Goal: Task Accomplishment & Management: Use online tool/utility

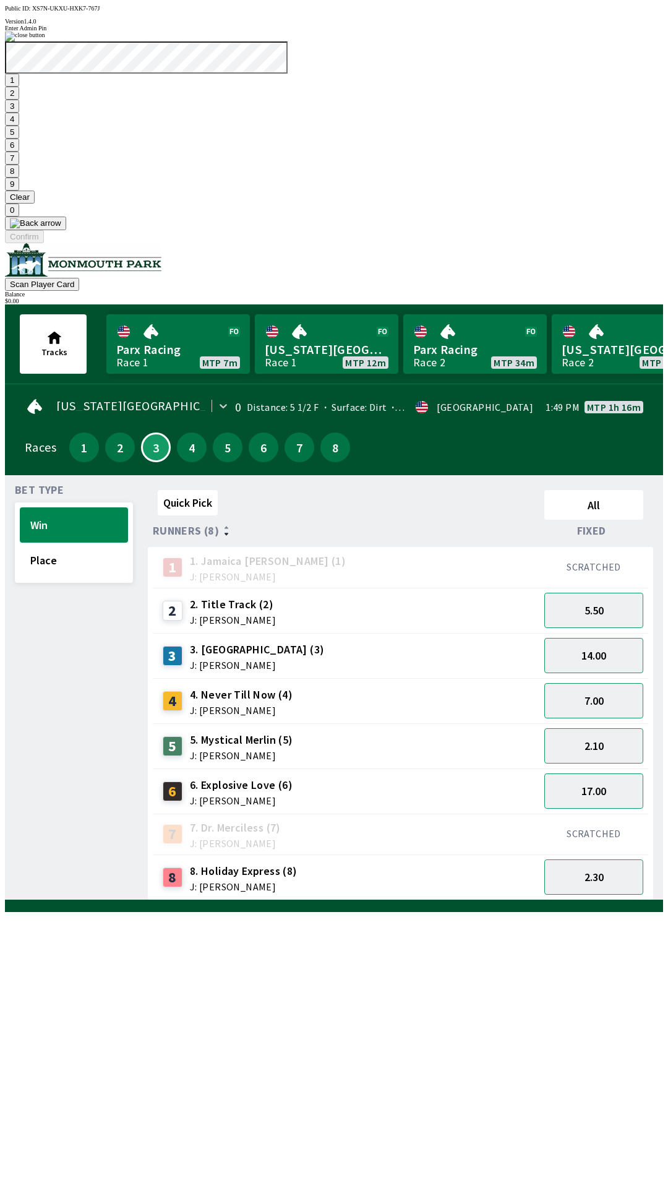
click at [19, 87] on button "1" at bounding box center [12, 80] width 14 height 13
click at [19, 191] on button "9" at bounding box center [12, 184] width 14 height 13
click at [35, 204] on button "Clear" at bounding box center [20, 197] width 30 height 13
click at [19, 87] on button "1" at bounding box center [12, 80] width 14 height 13
click at [19, 191] on button "9" at bounding box center [12, 184] width 14 height 13
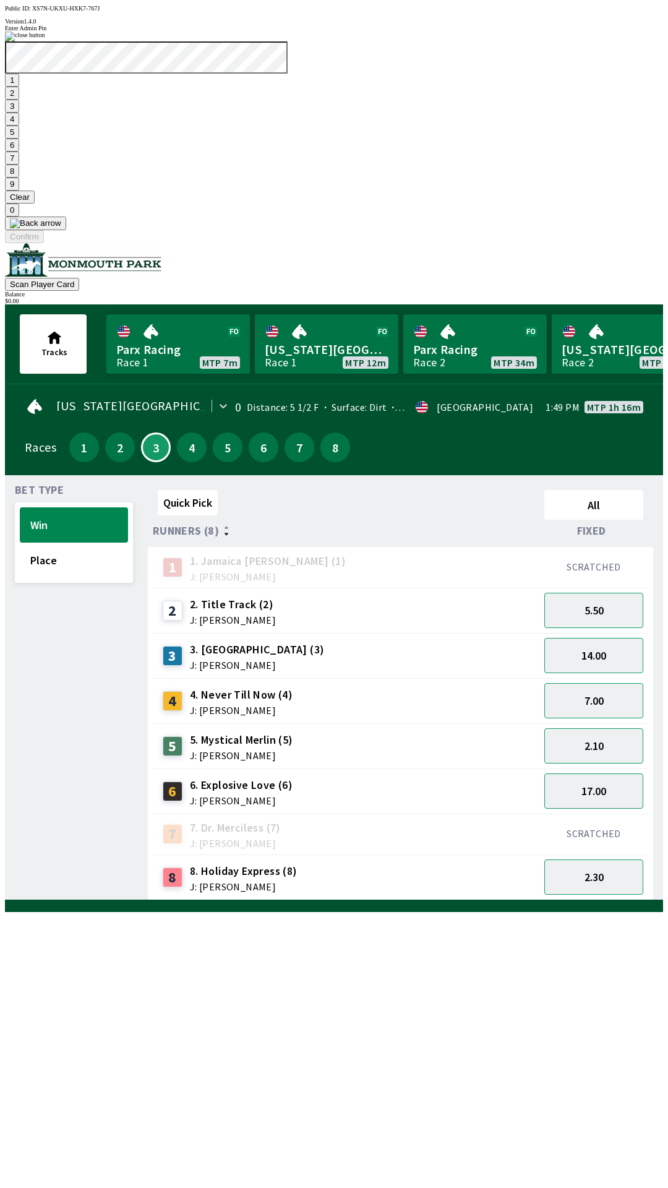
click at [19, 165] on button "7" at bounding box center [12, 158] width 14 height 13
click at [19, 113] on button "3" at bounding box center [12, 106] width 14 height 13
click at [44, 243] on button "Confirm" at bounding box center [24, 236] width 39 height 13
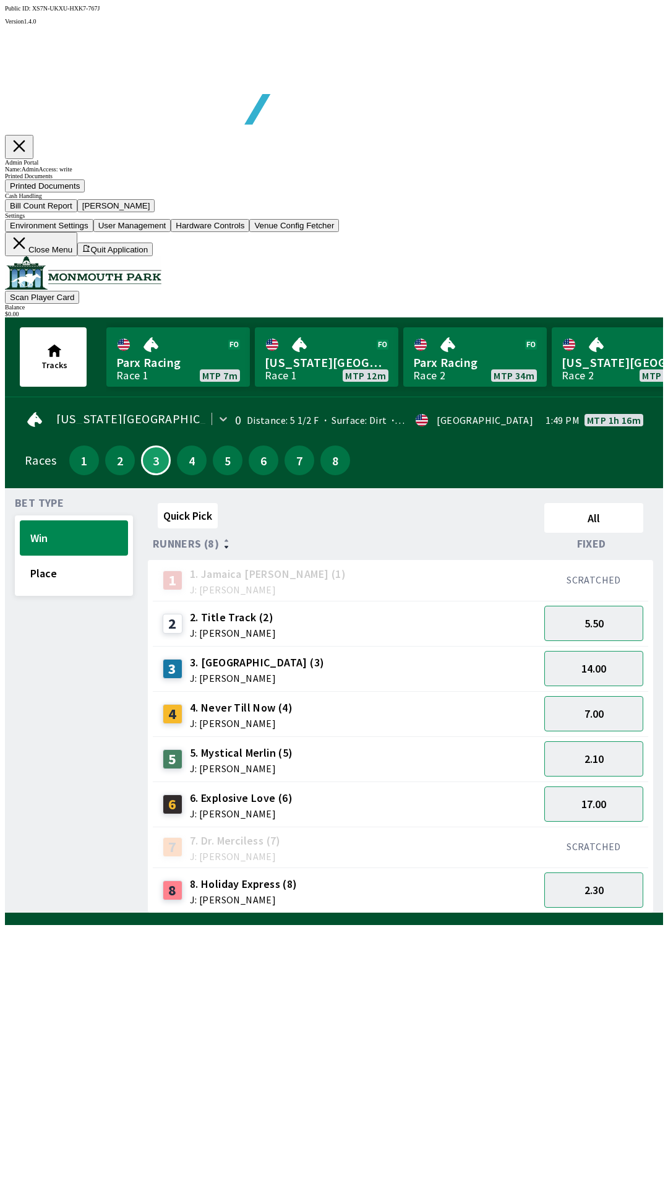
click at [77, 212] on button "Bill Count Report" at bounding box center [41, 205] width 72 height 13
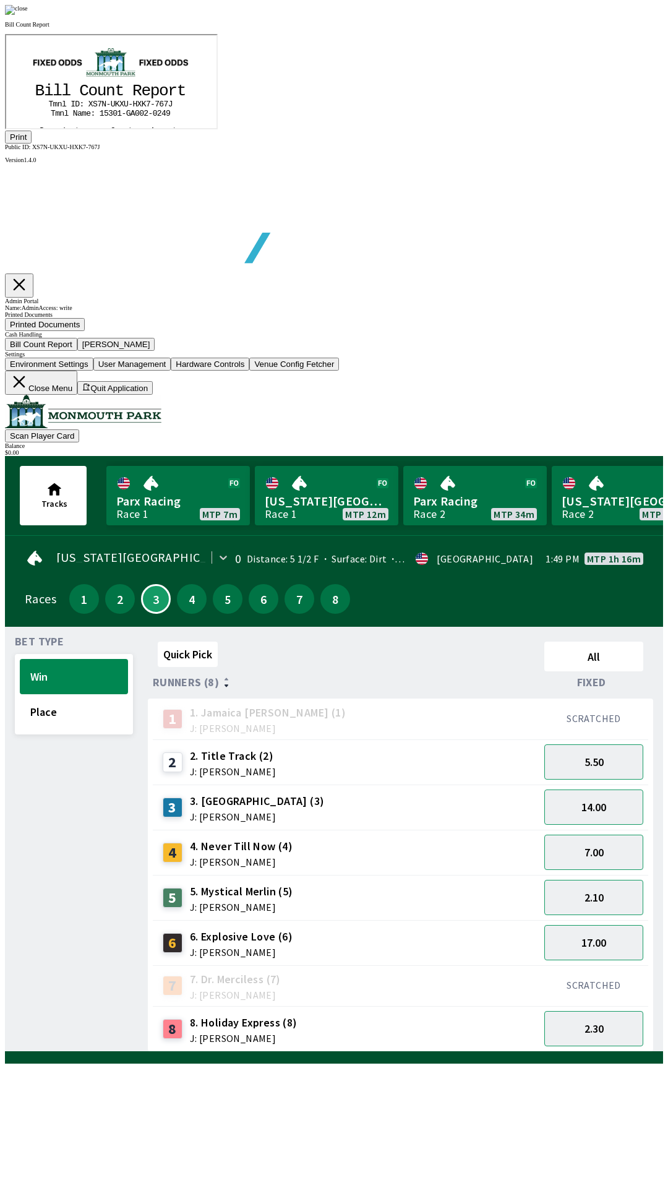
scroll to position [145, 0]
click at [32, 144] on button "Print" at bounding box center [18, 137] width 27 height 13
click at [28, 15] on img at bounding box center [16, 10] width 23 height 10
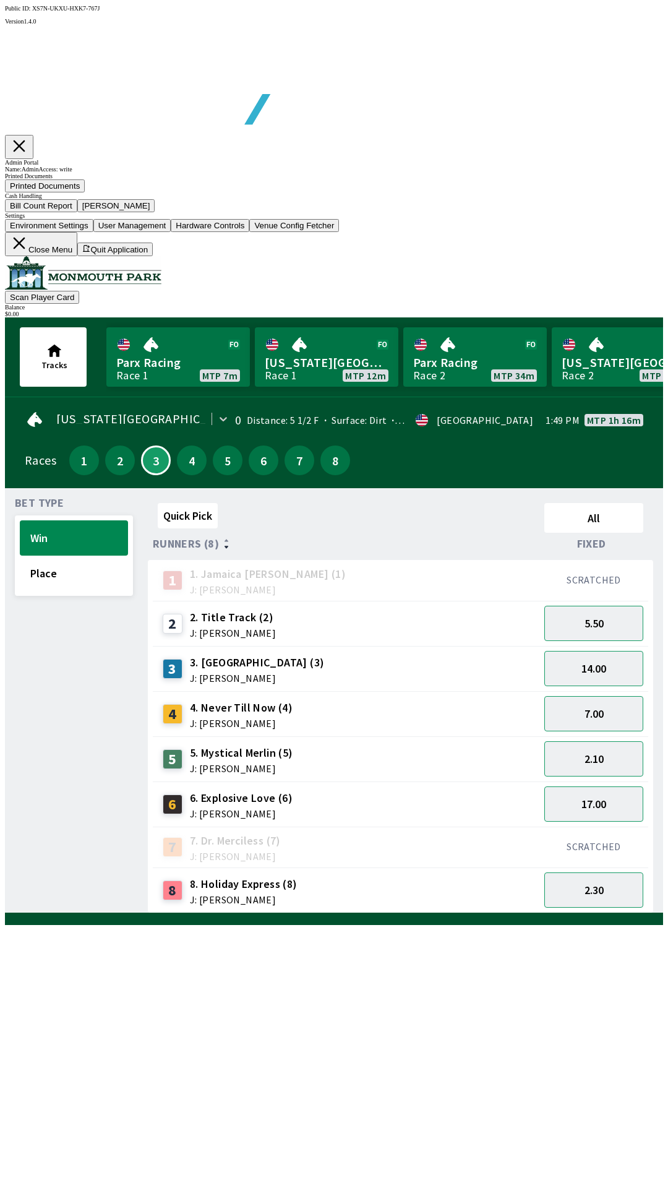
click at [155, 212] on button "[PERSON_NAME]" at bounding box center [116, 205] width 78 height 13
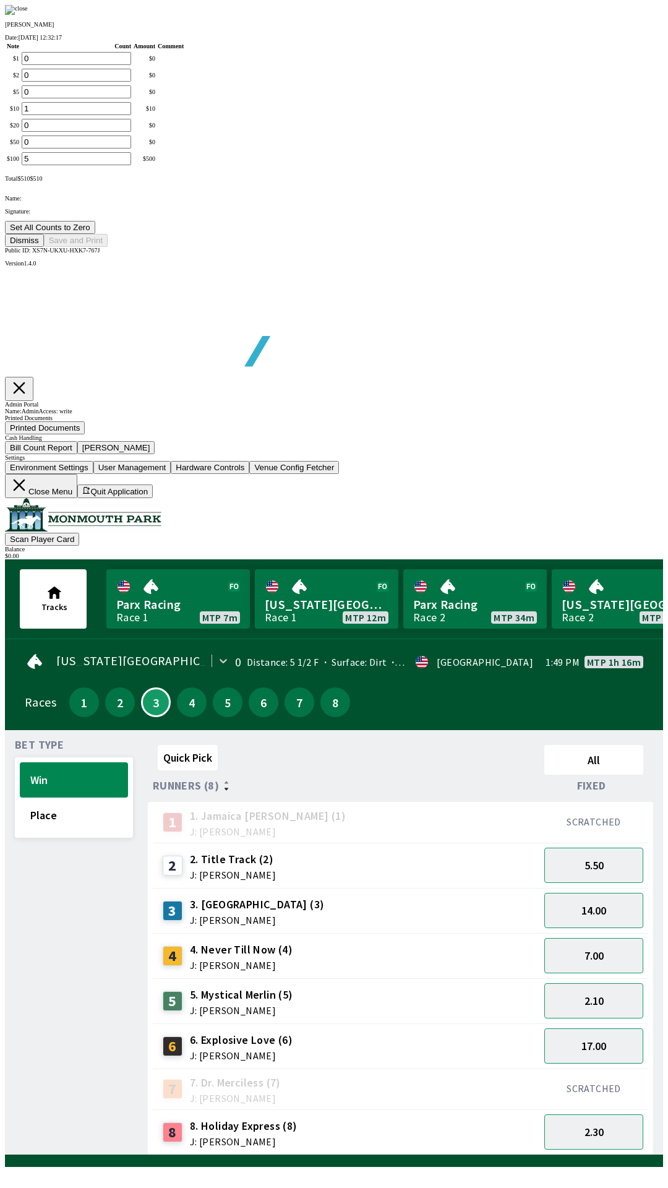
click at [95, 234] on button "Set All Counts to Zero" at bounding box center [50, 227] width 90 height 13
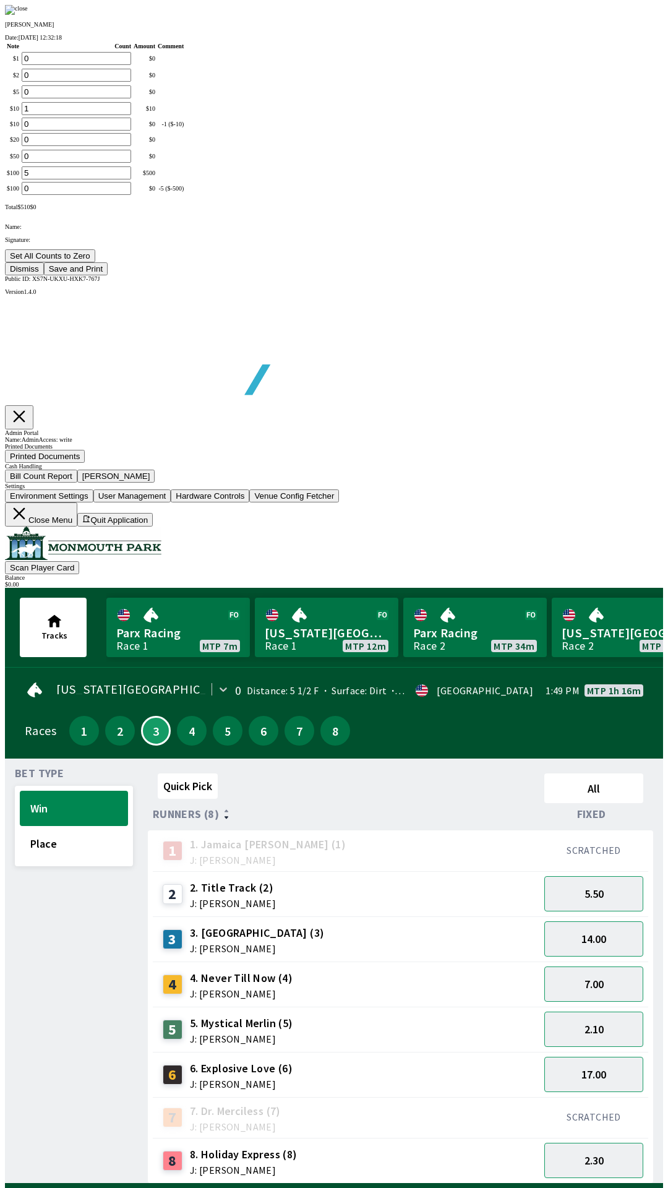
click at [108, 275] on button "Save and Print" at bounding box center [76, 268] width 64 height 13
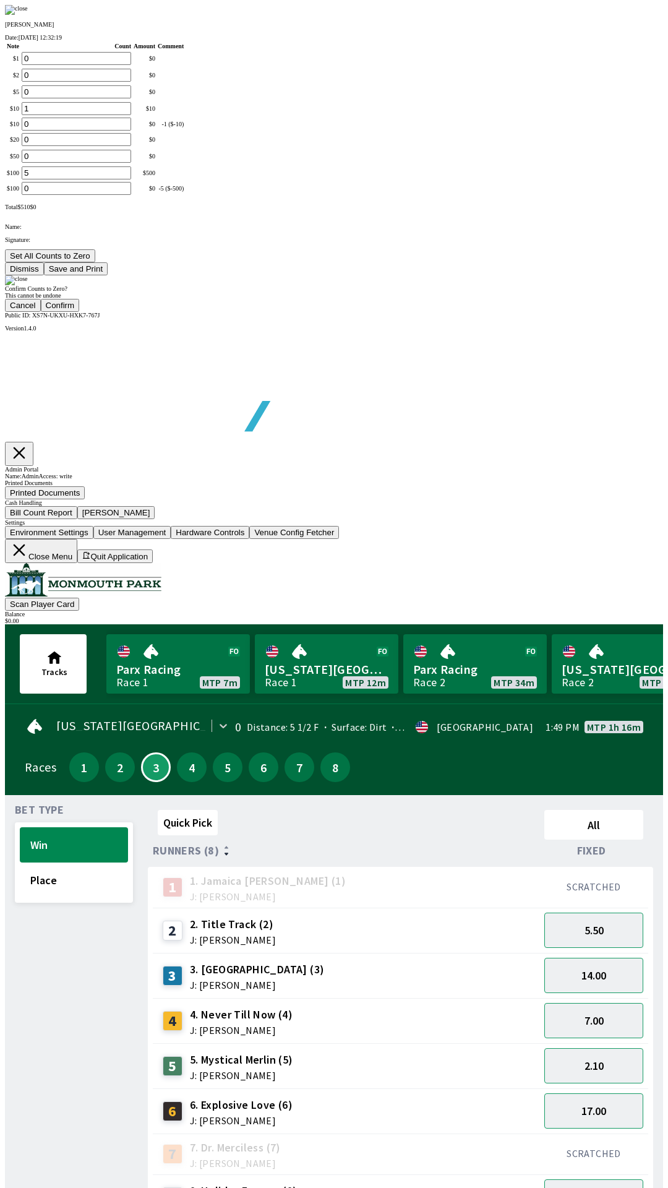
click at [80, 312] on button "Confirm" at bounding box center [60, 305] width 39 height 13
type input "0"
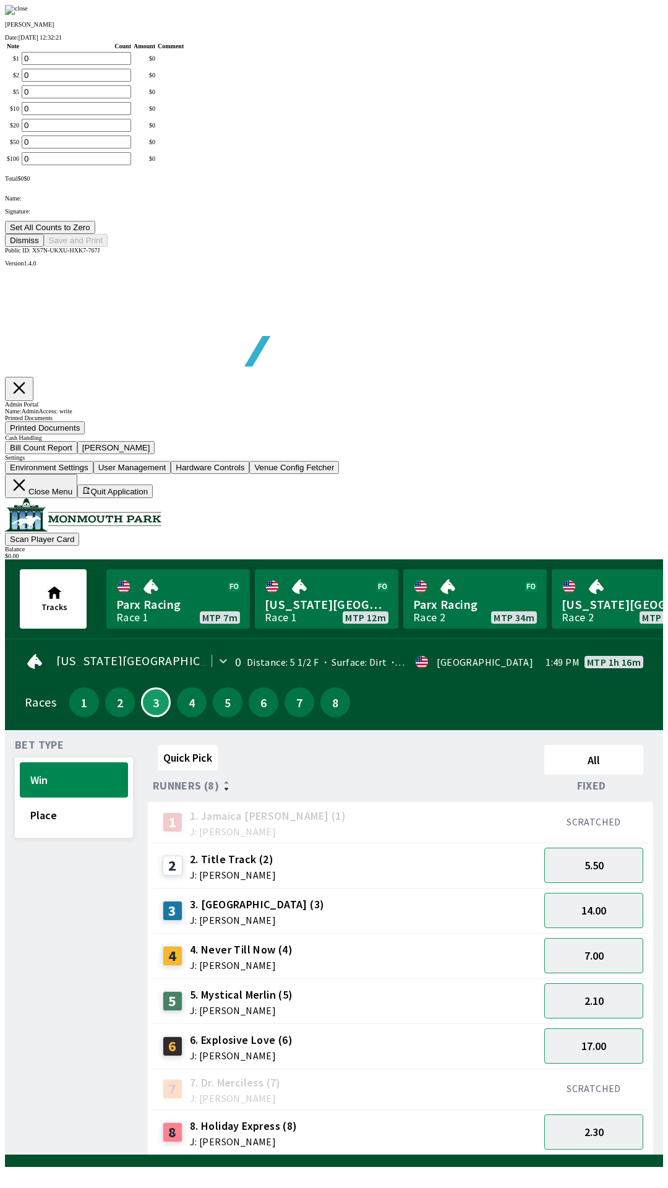
click at [44, 247] on button "Dismiss" at bounding box center [24, 240] width 39 height 13
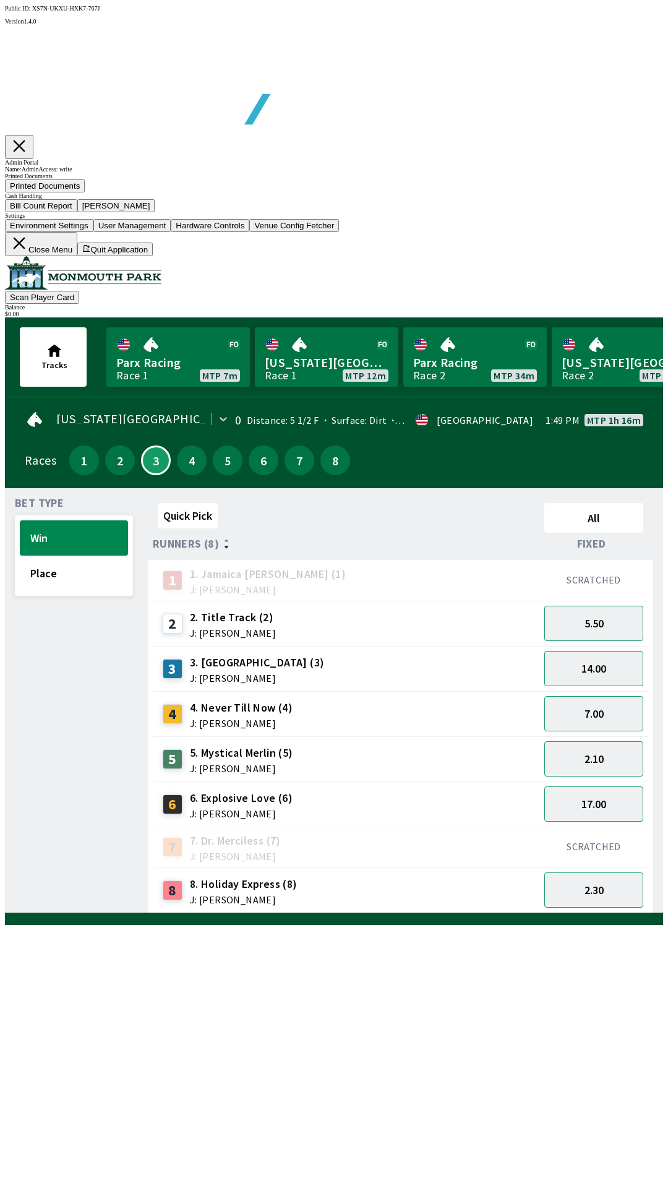
click at [77, 256] on button "Close Menu" at bounding box center [41, 244] width 72 height 24
